Goal: Task Accomplishment & Management: Use online tool/utility

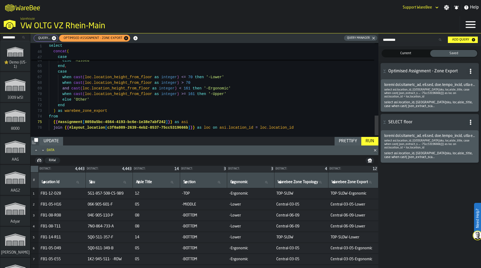
scroll to position [22, 0]
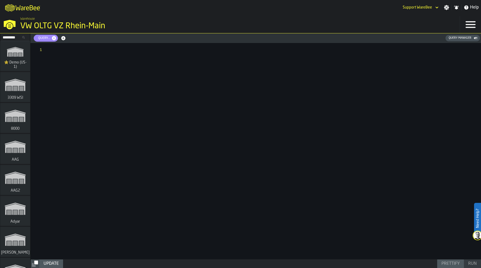
click at [465, 40] on div "Query Manager" at bounding box center [462, 38] width 31 height 4
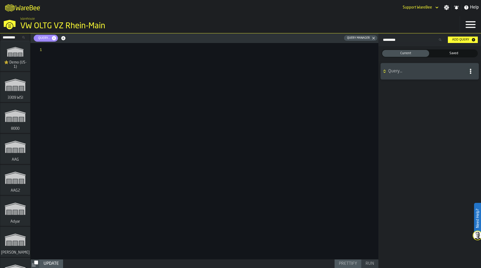
click at [455, 55] on span "Saved" at bounding box center [453, 53] width 45 height 5
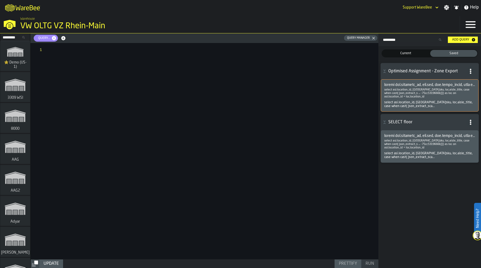
click at [421, 86] on span at bounding box center [429, 85] width 91 height 4
click at [156, 76] on div at bounding box center [214, 151] width 330 height 216
click at [426, 85] on span at bounding box center [429, 85] width 91 height 4
click at [188, 54] on div at bounding box center [214, 151] width 330 height 216
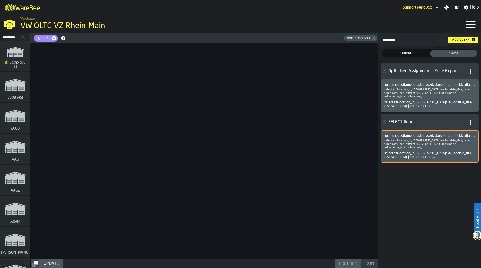
click at [420, 137] on span at bounding box center [429, 136] width 91 height 4
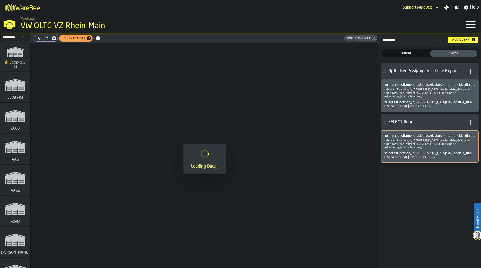
type textarea "**********"
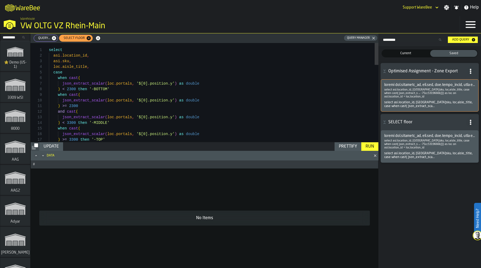
click at [417, 85] on span at bounding box center [429, 85] width 91 height 4
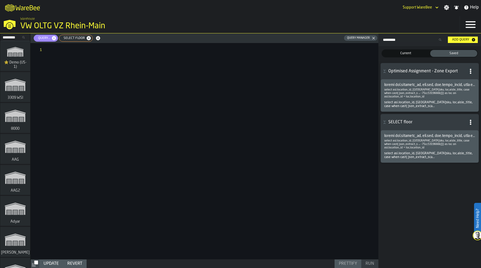
click at [73, 37] on span "SELECT floor" at bounding box center [73, 38] width 26 height 4
type textarea "**********"
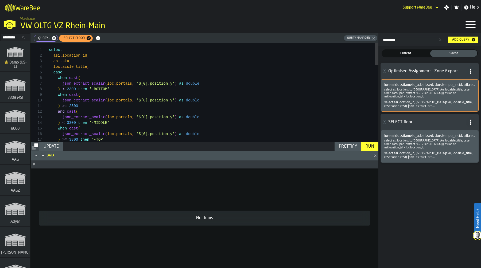
click at [417, 85] on span at bounding box center [429, 85] width 91 height 4
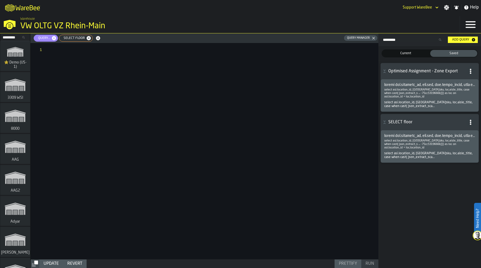
click at [53, 37] on icon "button-" at bounding box center [54, 38] width 4 height 4
type textarea "**********"
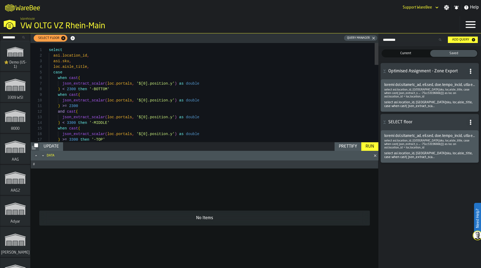
click at [409, 70] on span "Optimised Assignment - Zone Export" at bounding box center [425, 71] width 75 height 6
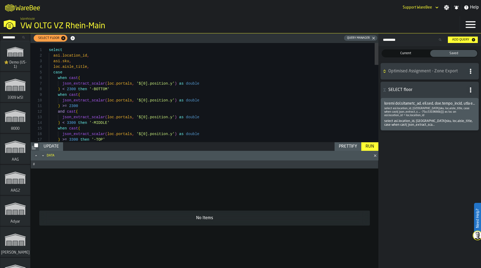
click at [412, 71] on span "Optimised Assignment - Zone Export" at bounding box center [425, 71] width 75 height 6
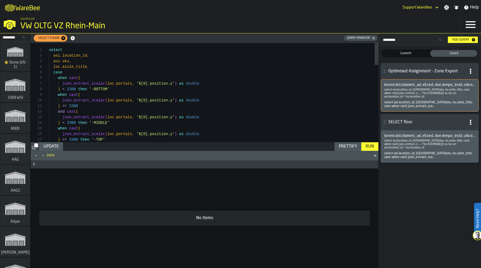
click at [413, 85] on span at bounding box center [429, 85] width 91 height 4
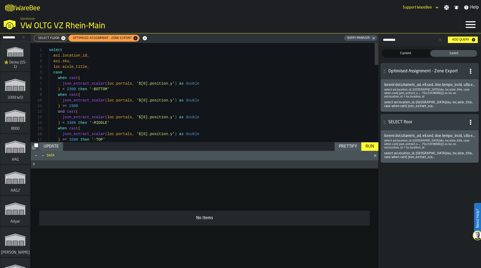
click at [110, 36] on div "Optimised Assignment - Zone Export" at bounding box center [103, 38] width 71 height 7
click at [42, 38] on span "SELECT floor" at bounding box center [48, 38] width 26 height 4
